Goal: Communication & Community: Ask a question

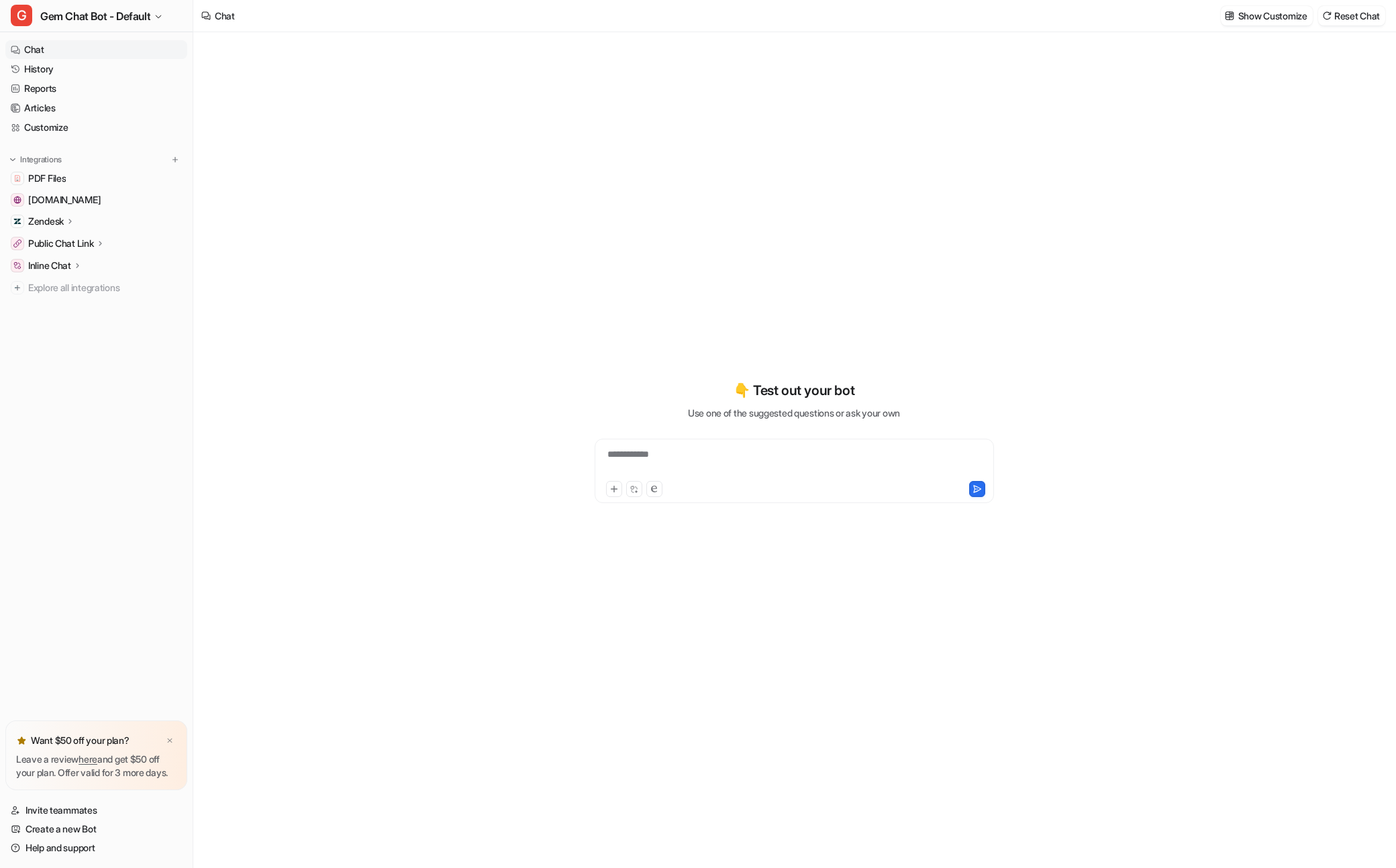
type textarea "**********"
click at [139, 60] on link "History" at bounding box center [96, 69] width 182 height 19
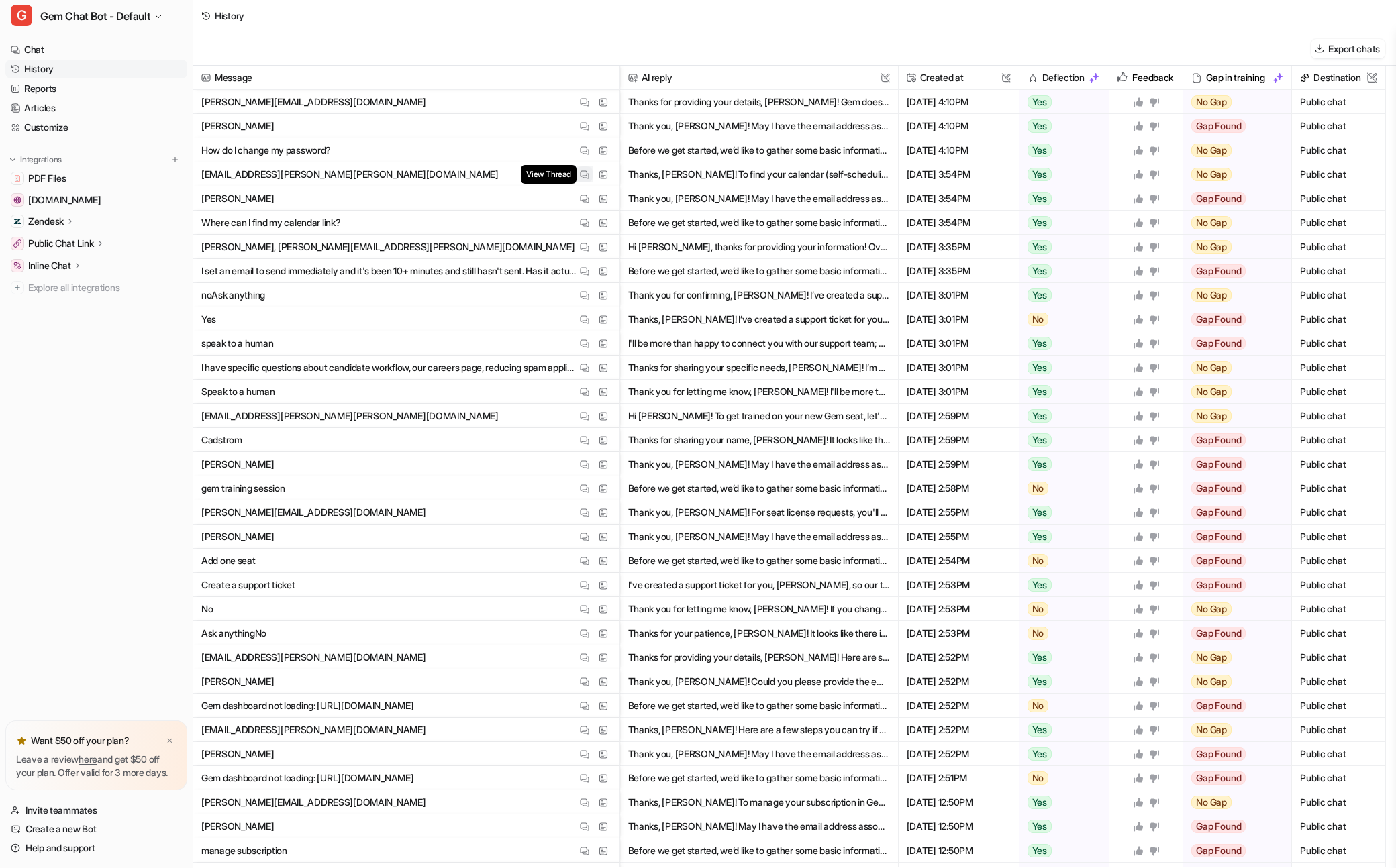
click at [577, 175] on button "View Thread" at bounding box center [584, 175] width 16 height 16
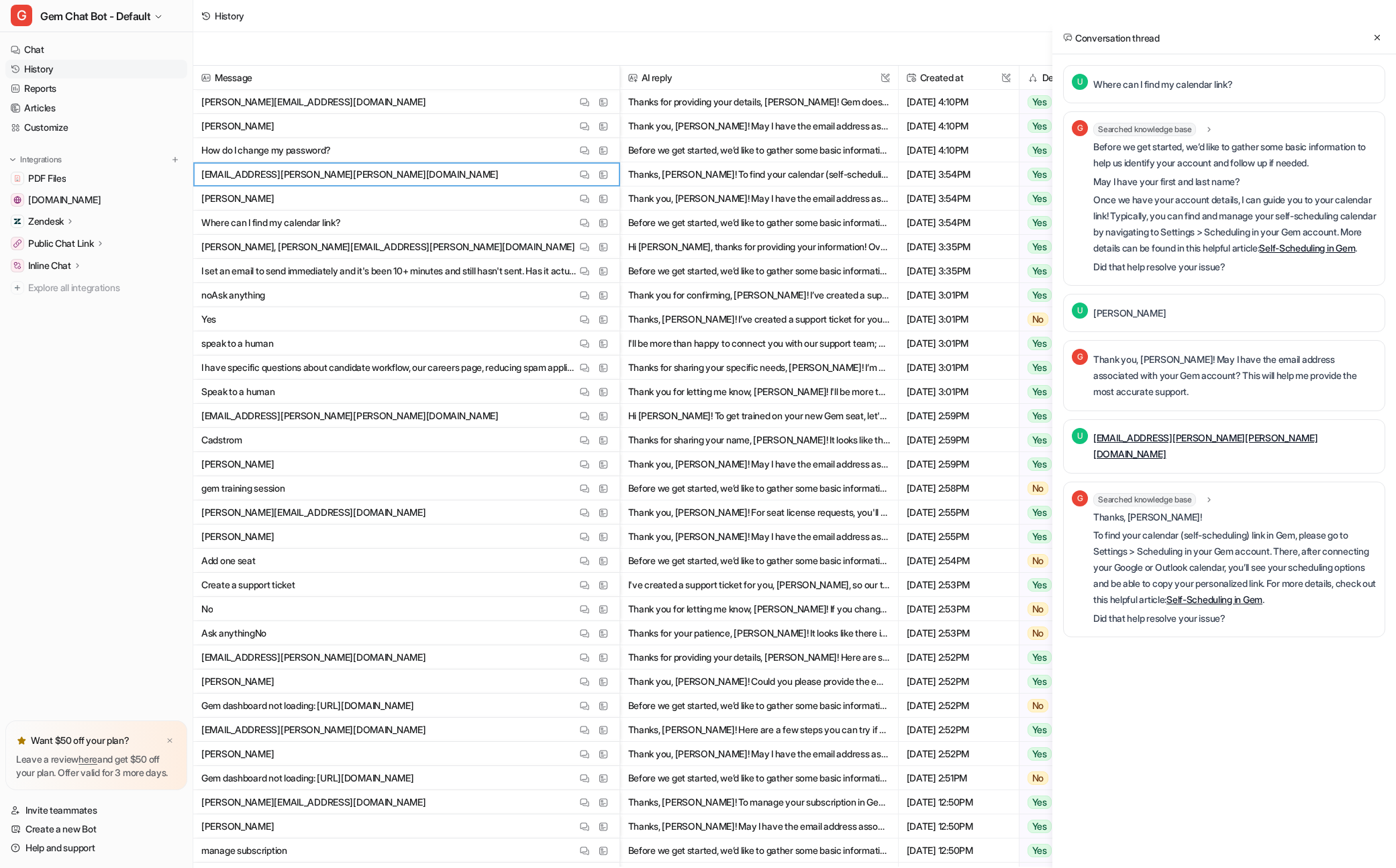
click at [1206, 691] on div "U Where can I find my calendar link? G Searched knowledge base search_queries :…" at bounding box center [1224, 378] width 322 height 626
click at [1178, 737] on div "Conversation thread U Where can I find my calendar link? G Searched knowledge b…" at bounding box center [1224, 455] width 343 height 868
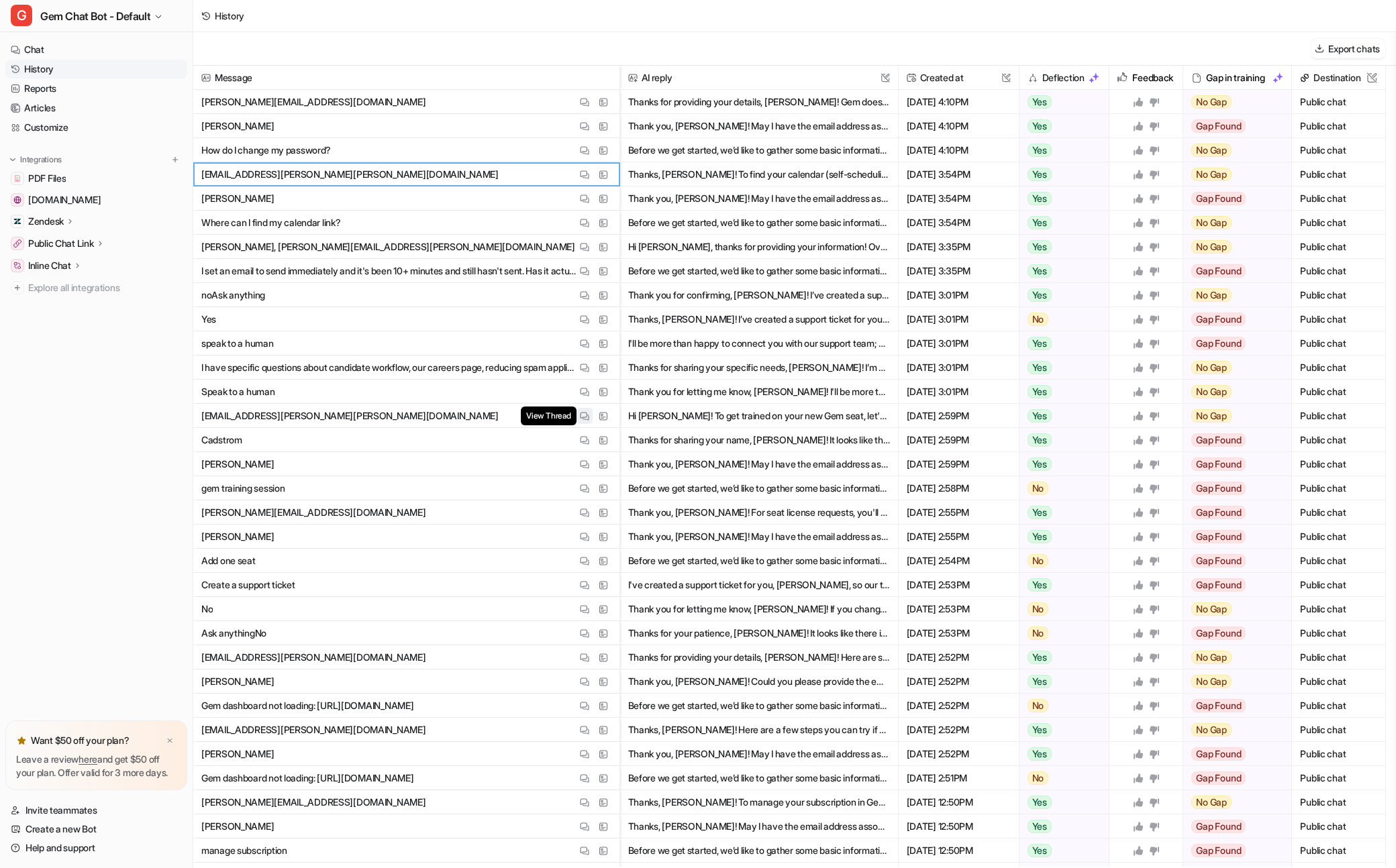
click at [587, 416] on img at bounding box center [585, 416] width 10 height 10
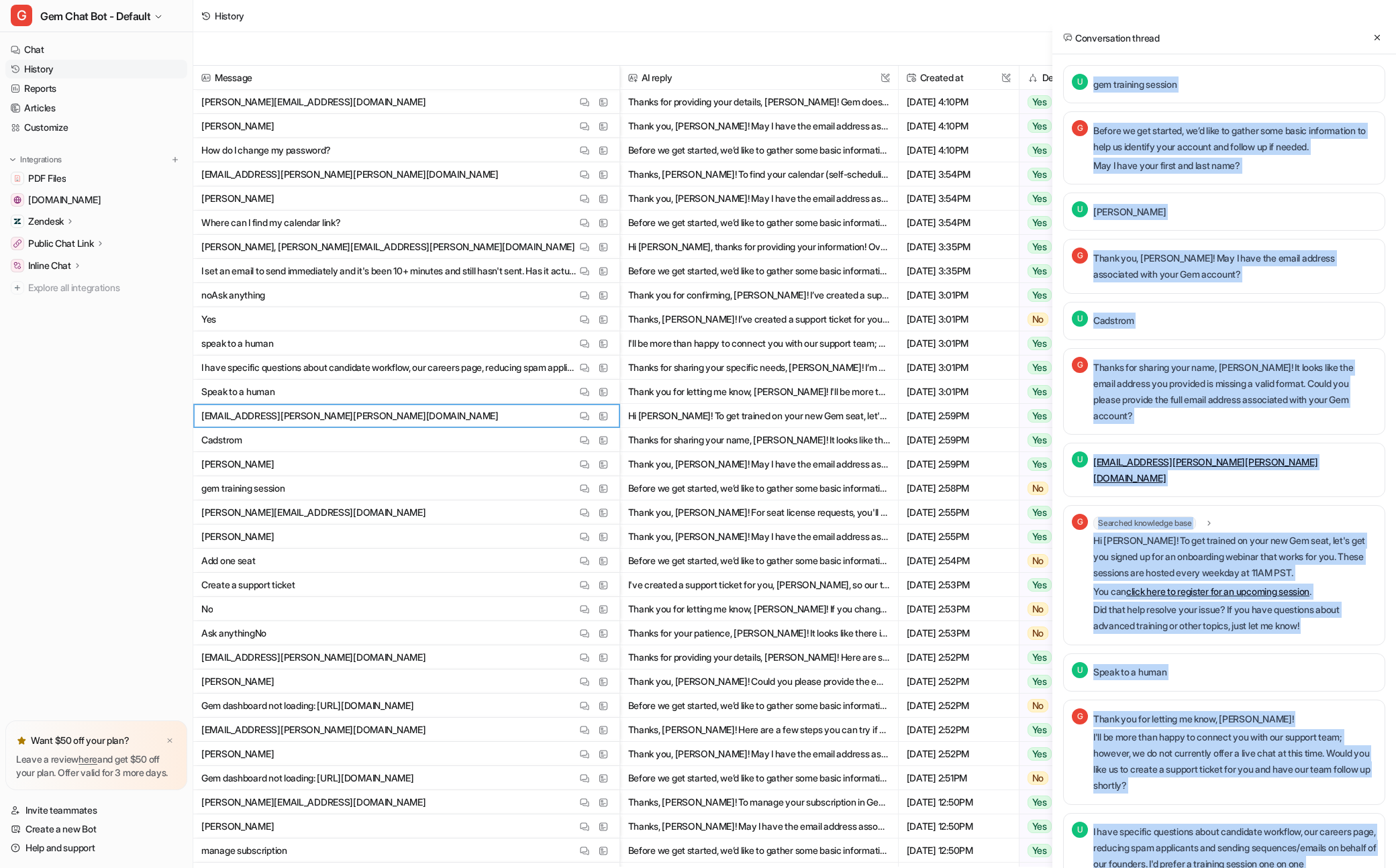
click at [1249, 283] on div "Thank you, [PERSON_NAME]! May I have the email address associated with your Gem…" at bounding box center [1234, 266] width 283 height 38
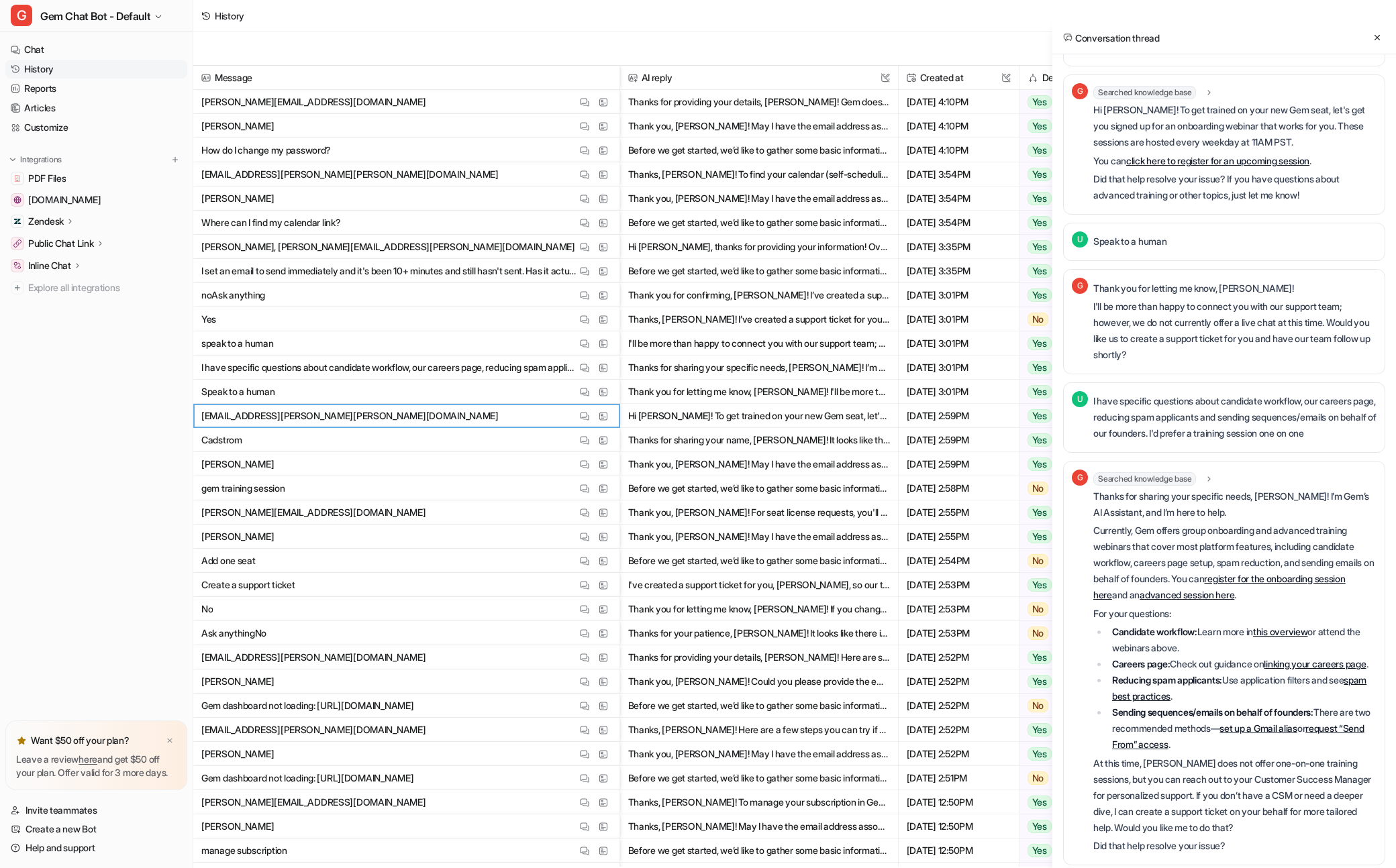
scroll to position [440, 0]
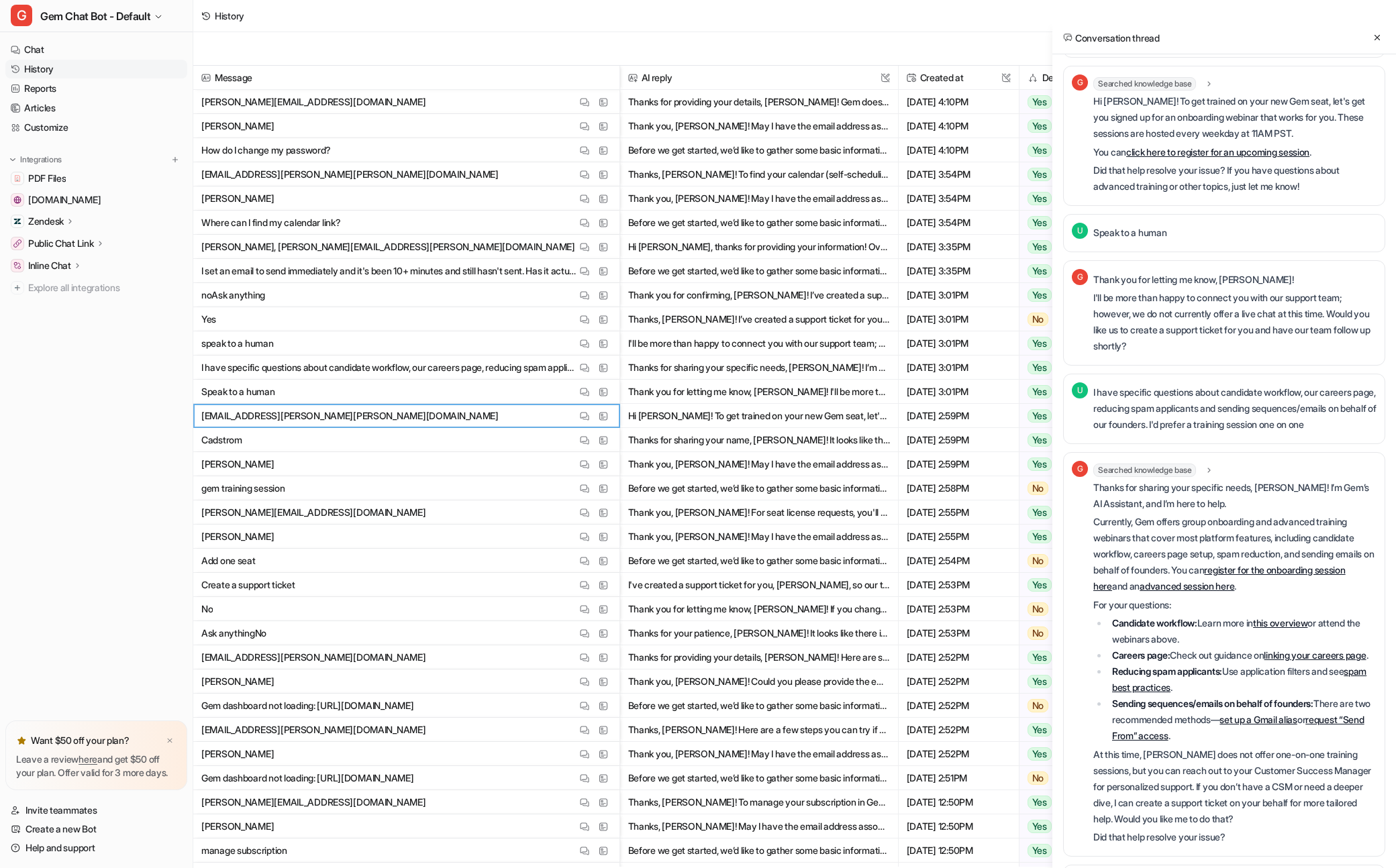
click at [1232, 312] on p "I'll be more than happy to connect you with our support team; however, we do no…" at bounding box center [1234, 321] width 283 height 64
click at [1244, 290] on p "I'll be more than happy to connect you with our support team; however, we do no…" at bounding box center [1234, 321] width 283 height 64
click at [1211, 384] on p "I have specific questions about candidate workflow, our careers page, reducing …" at bounding box center [1234, 408] width 283 height 48
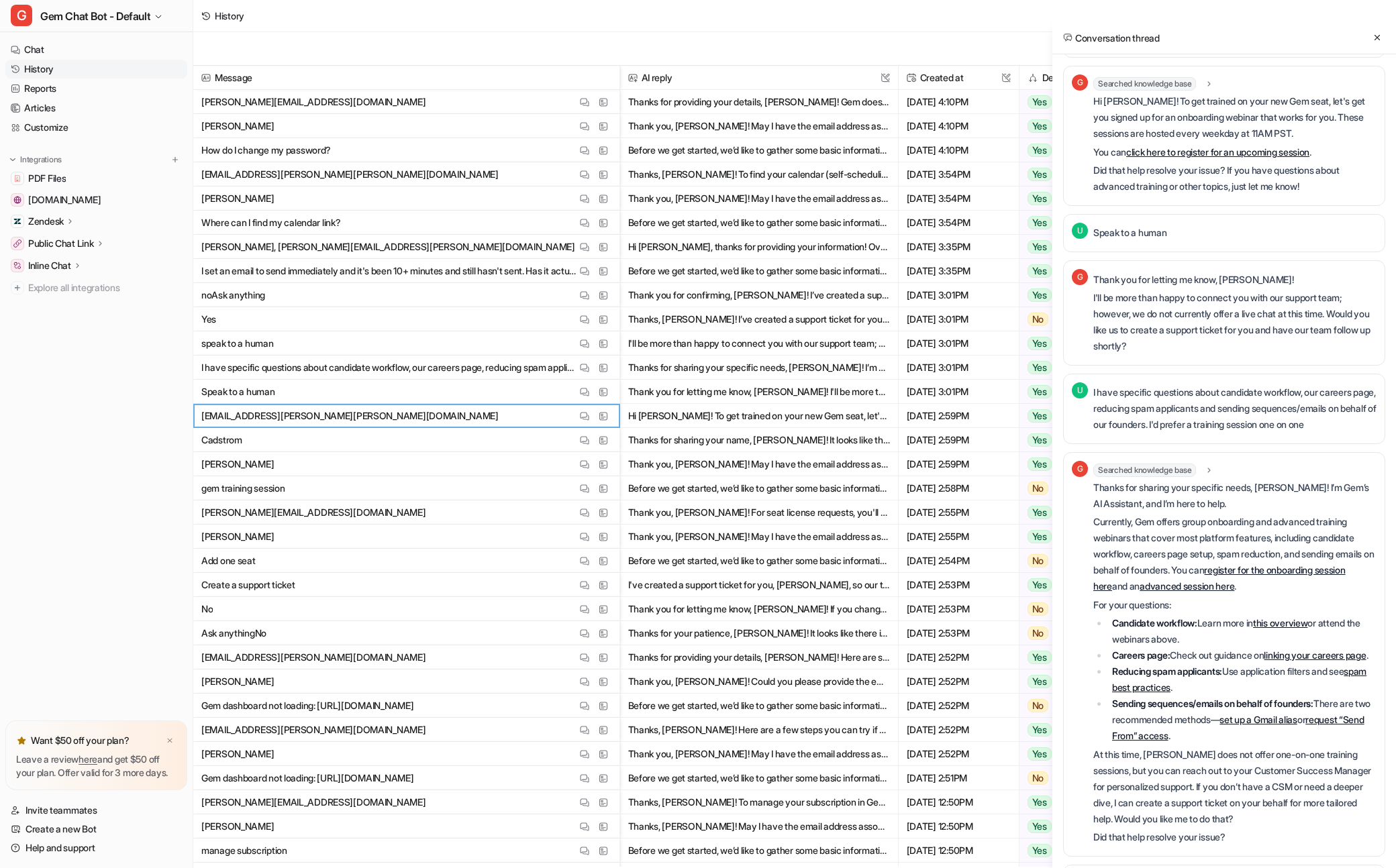
click at [1217, 383] on div "I have specific questions about candidate workflow, our careers page, reducing …" at bounding box center [1234, 409] width 283 height 53
click at [1235, 374] on div "U I have specific questions about candidate workflow, our careers page, reducin…" at bounding box center [1224, 409] width 322 height 70
click at [1256, 290] on p "I'll be more than happy to connect you with our support team; however, we do no…" at bounding box center [1234, 321] width 283 height 64
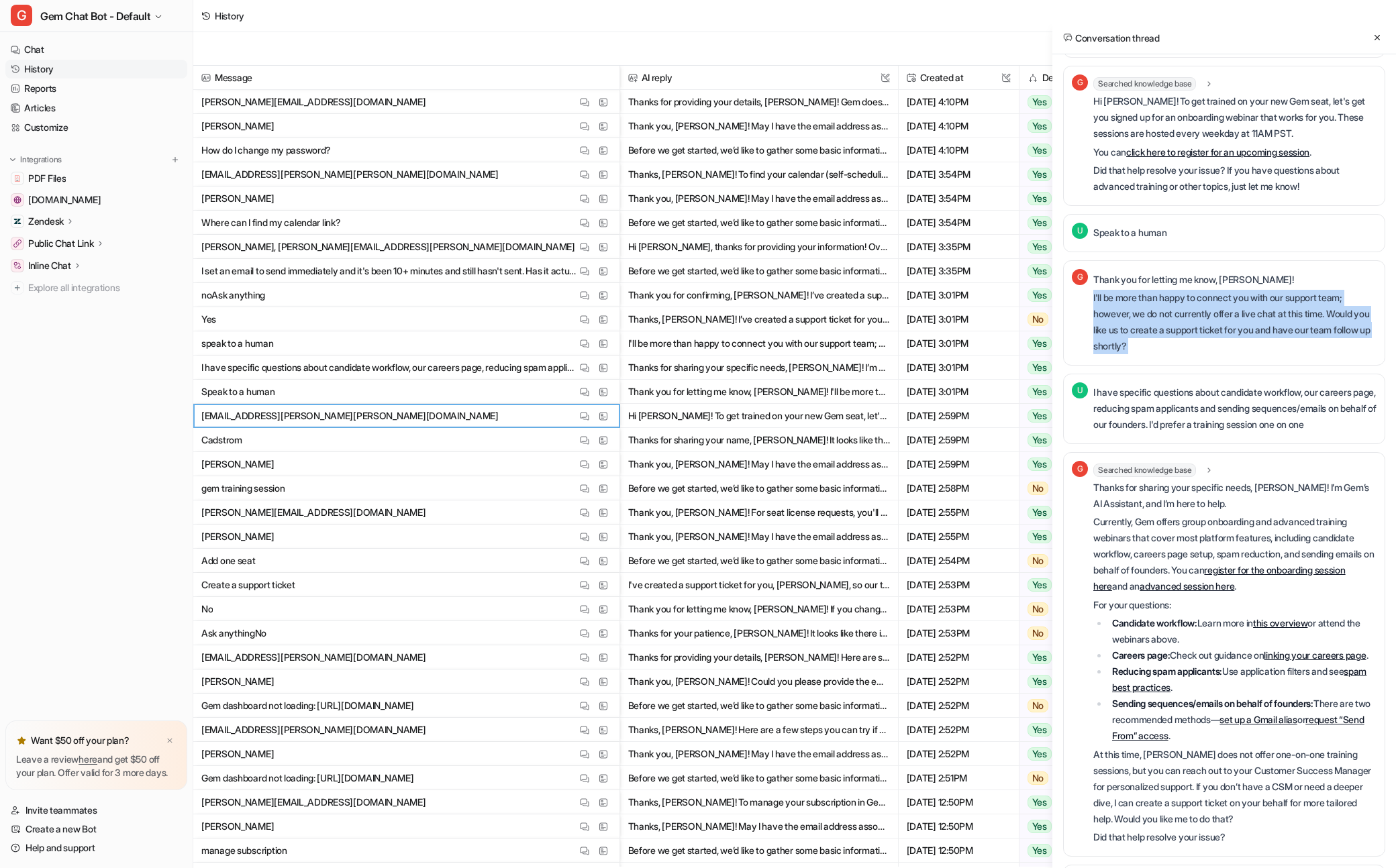
click at [1256, 290] on p "I'll be more than happy to connect you with our support team; however, we do no…" at bounding box center [1234, 321] width 283 height 64
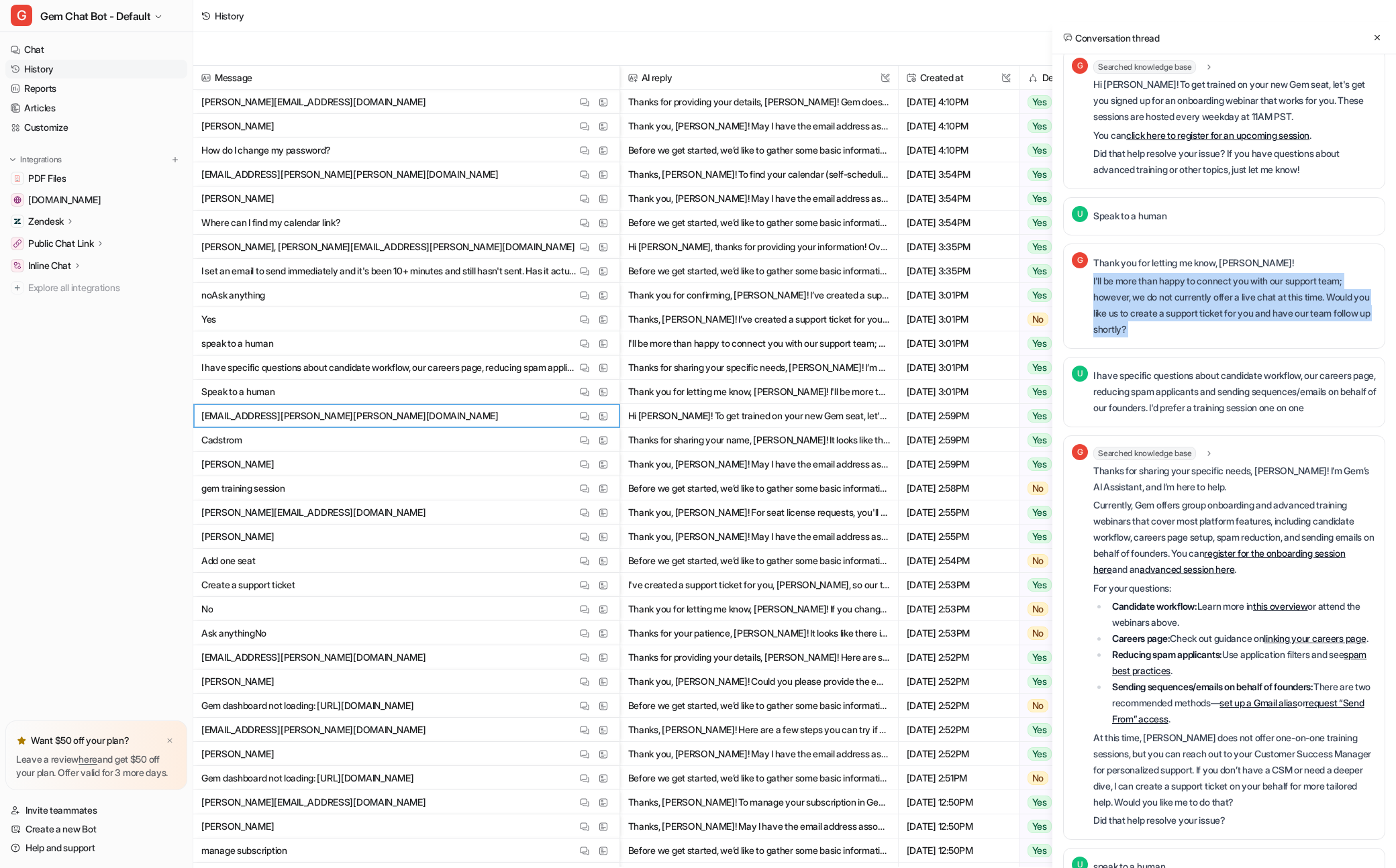
scroll to position [715, 0]
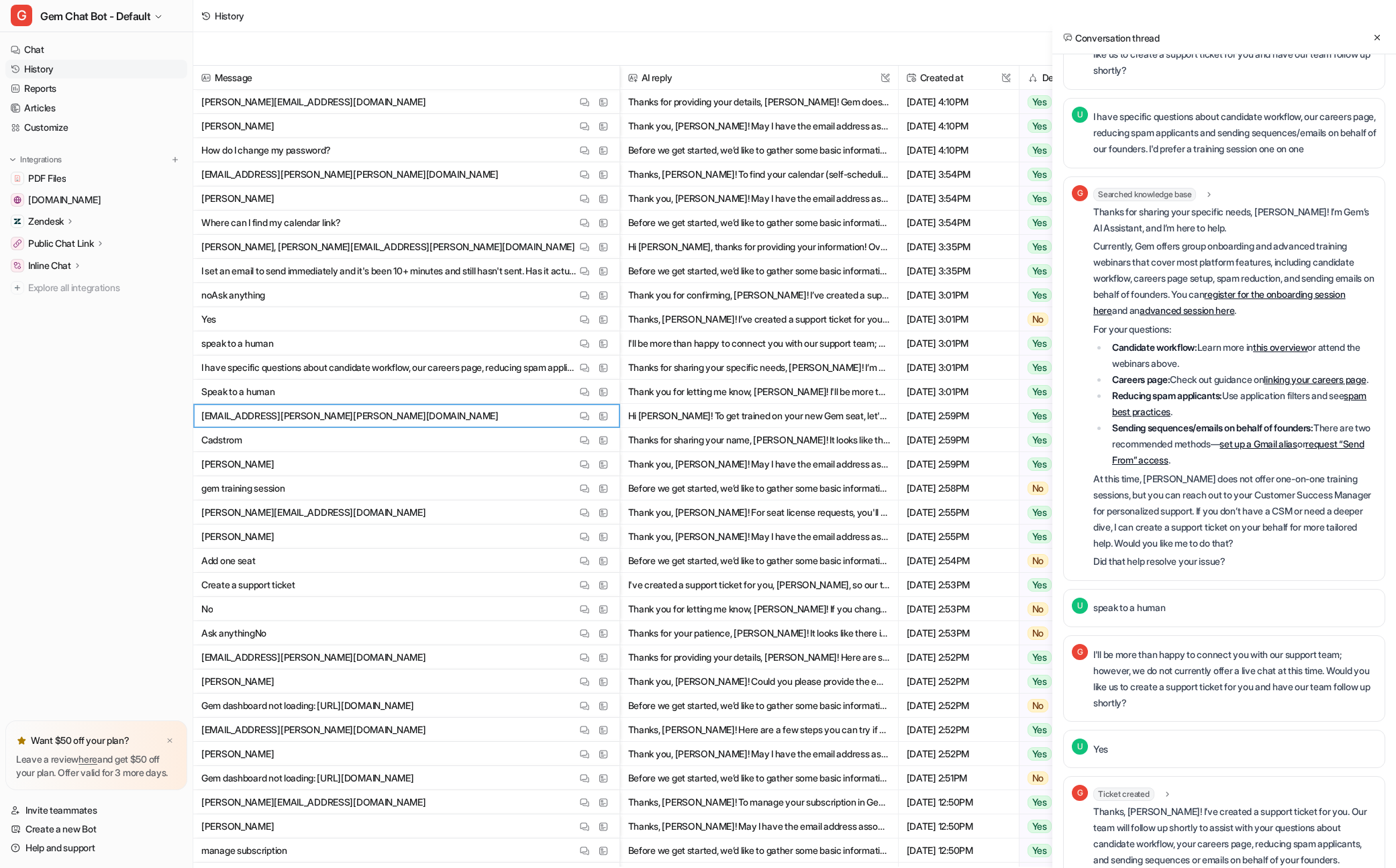
click at [1266, 238] on p "Currently, Gem offers group onboarding and advanced training webinars that cove…" at bounding box center [1234, 278] width 283 height 81
click at [1265, 238] on p "Currently, Gem offers group onboarding and advanced training webinars that cove…" at bounding box center [1234, 278] width 283 height 81
click at [1298, 204] on p "Thanks for sharing your specific needs, [PERSON_NAME]! I’m Gem’s AI Assistant, …" at bounding box center [1234, 219] width 283 height 32
click at [1301, 204] on p "Thanks for sharing your specific needs, [PERSON_NAME]! I’m Gem’s AI Assistant, …" at bounding box center [1234, 219] width 283 height 32
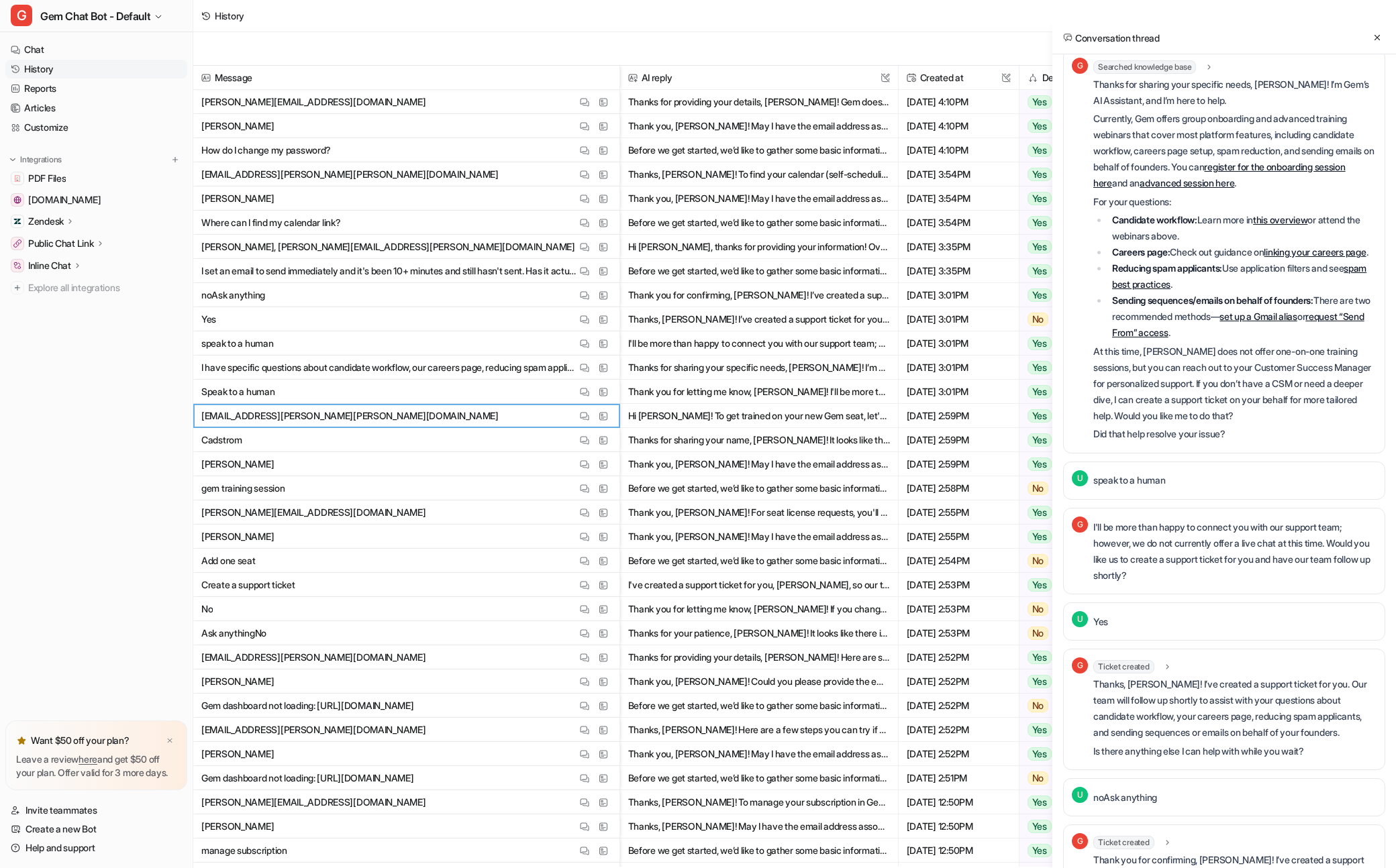
scroll to position [914, 0]
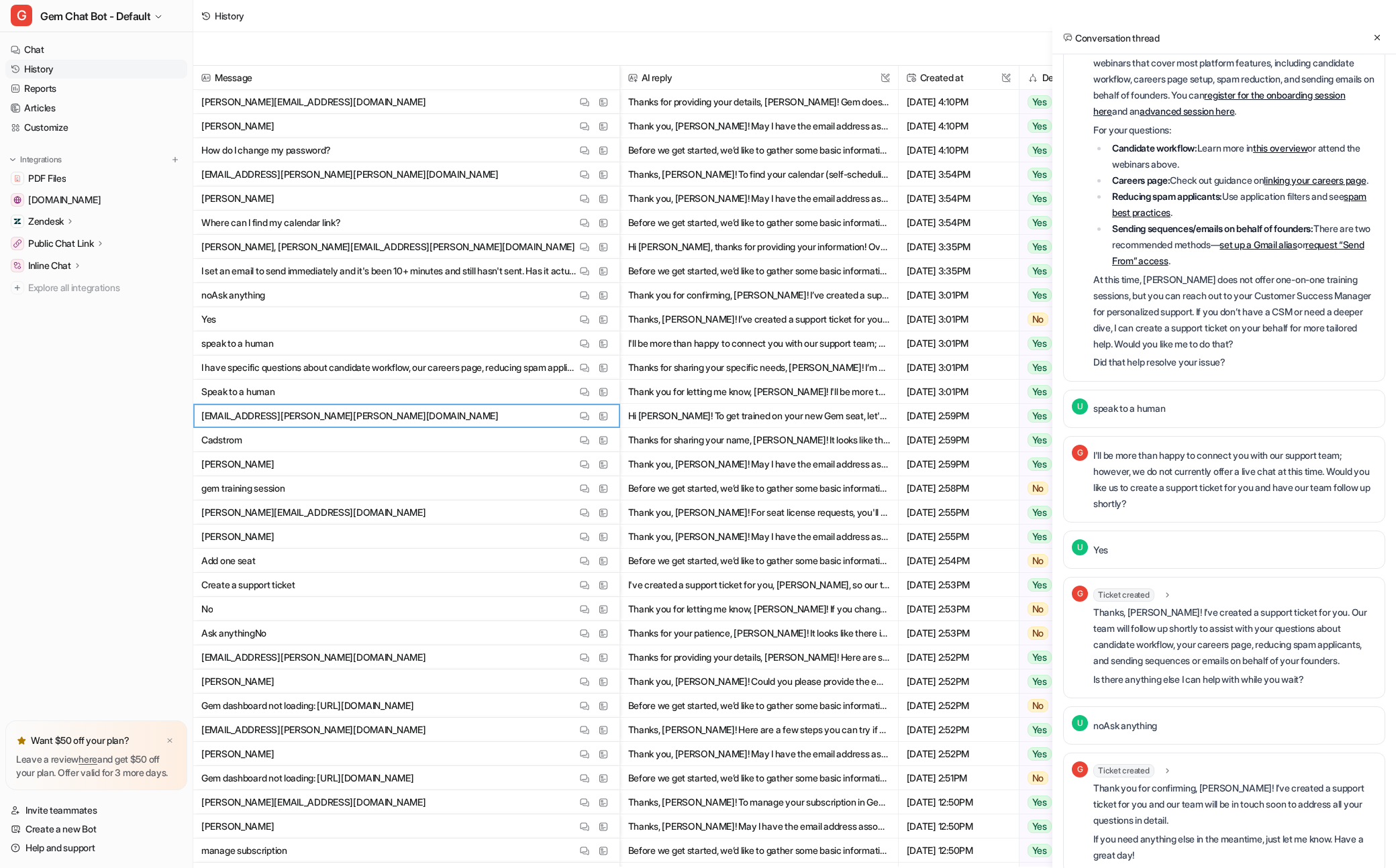
click at [1242, 283] on p "At this time, [PERSON_NAME] does not offer one-on-one training sessions, but yo…" at bounding box center [1234, 312] width 283 height 81
click at [1240, 284] on p "At this time, [PERSON_NAME] does not offer one-on-one training sessions, but yo…" at bounding box center [1234, 312] width 283 height 81
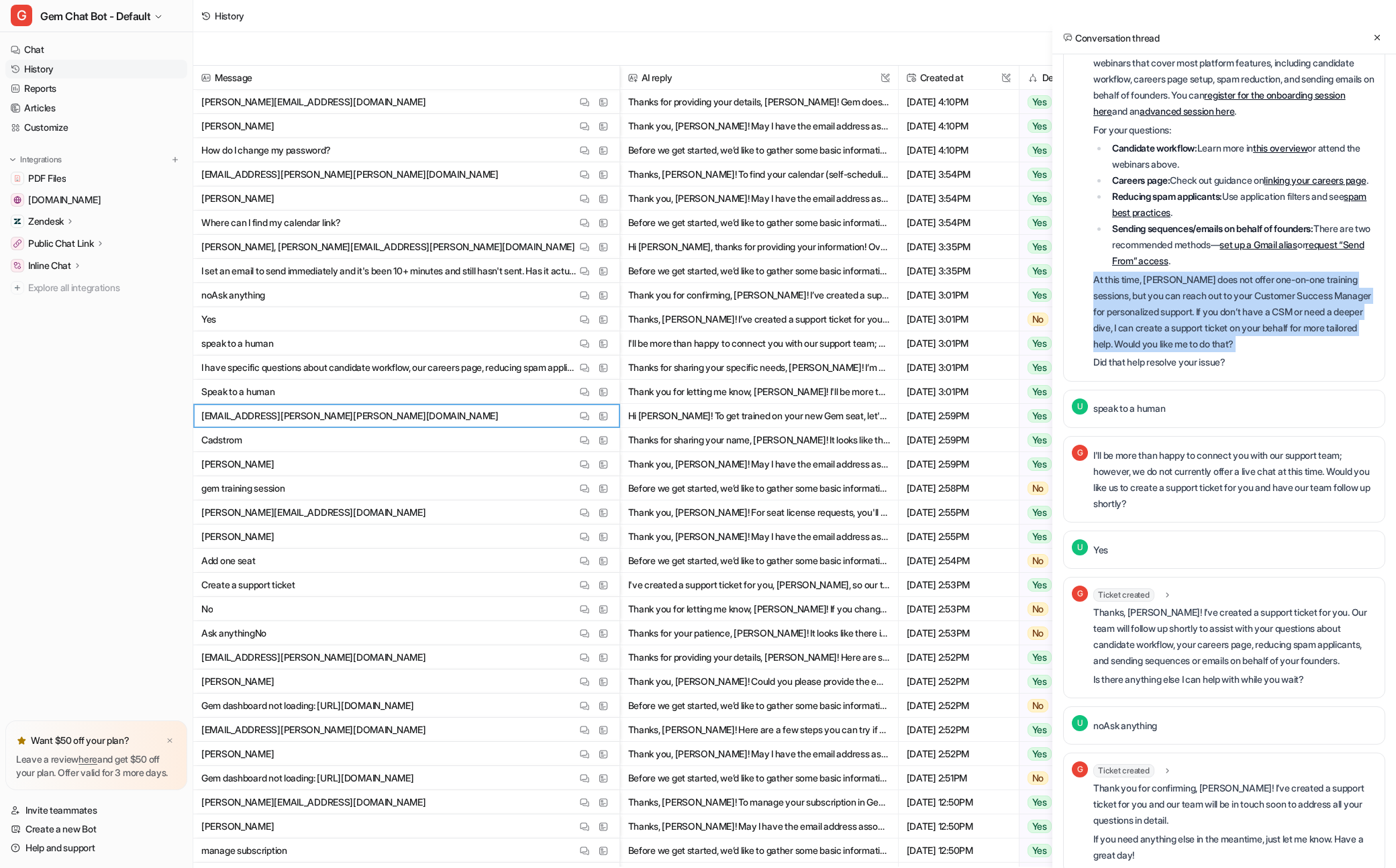
click at [1242, 284] on p "At this time, [PERSON_NAME] does not offer one-on-one training sessions, but yo…" at bounding box center [1234, 312] width 283 height 81
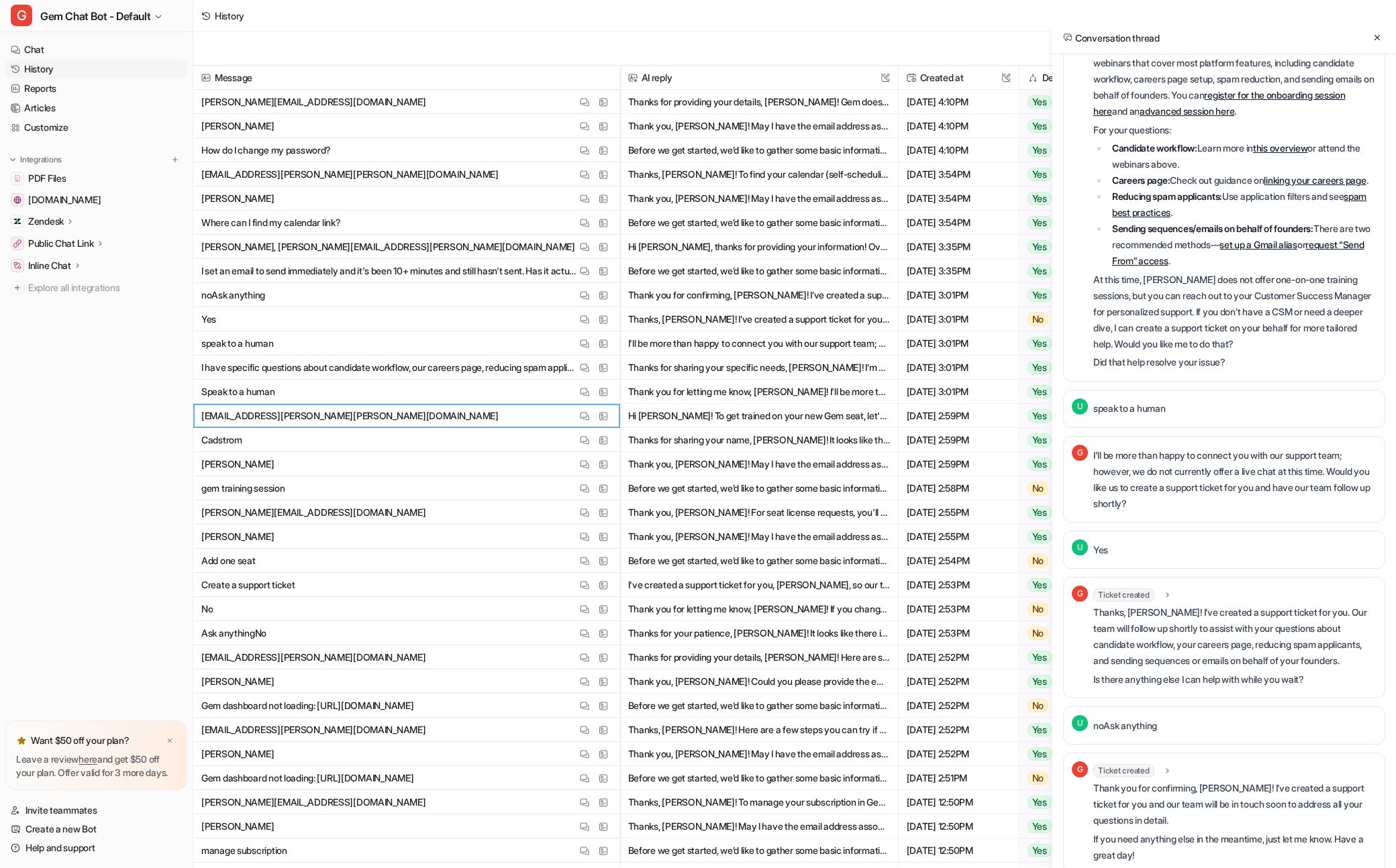
click at [1243, 277] on p "At this time, [PERSON_NAME] does not offer one-on-one training sessions, but yo…" at bounding box center [1234, 312] width 283 height 81
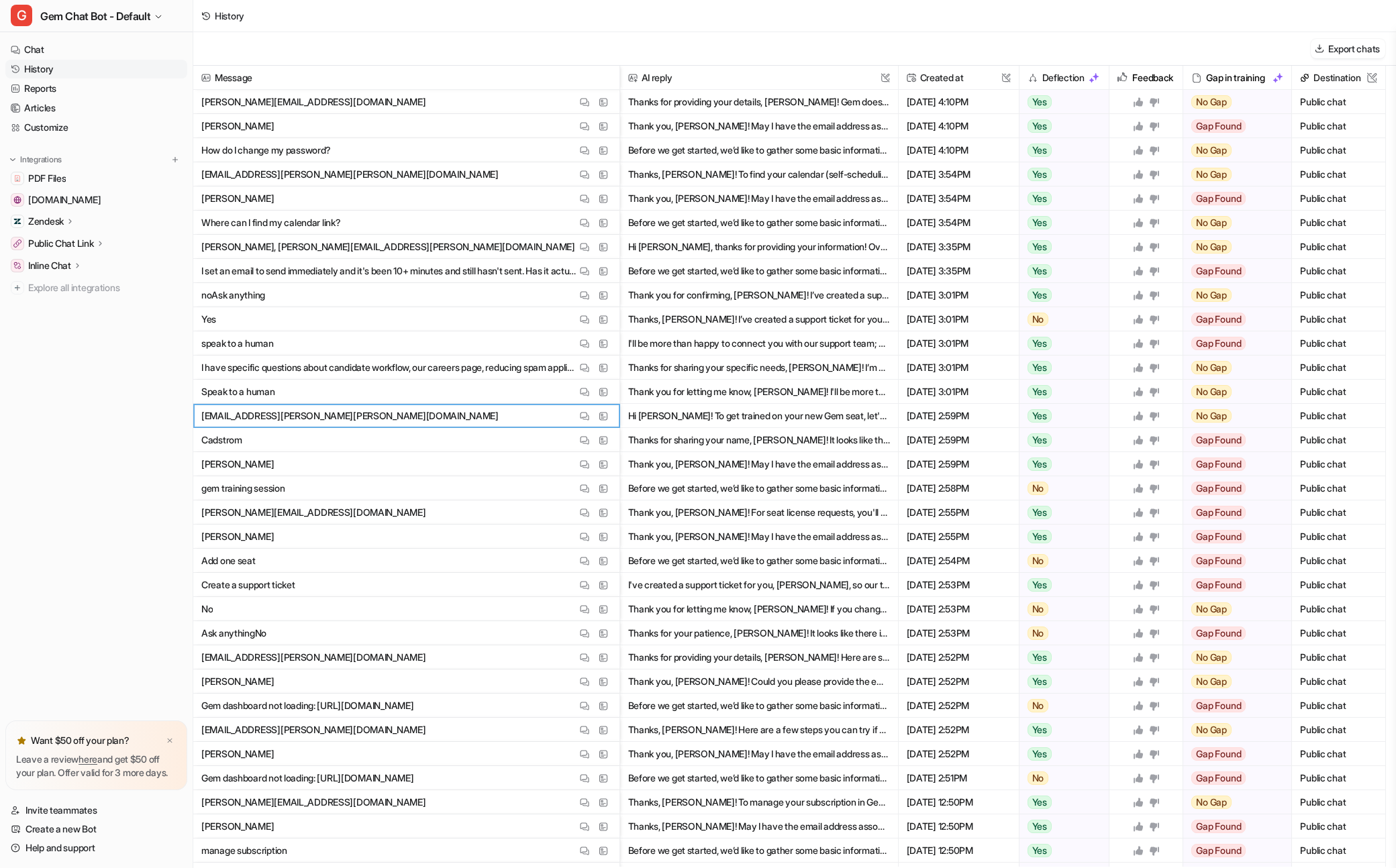
click at [410, 55] on div "Export chats" at bounding box center [795, 48] width 1203 height 33
